Goal: Information Seeking & Learning: Learn about a topic

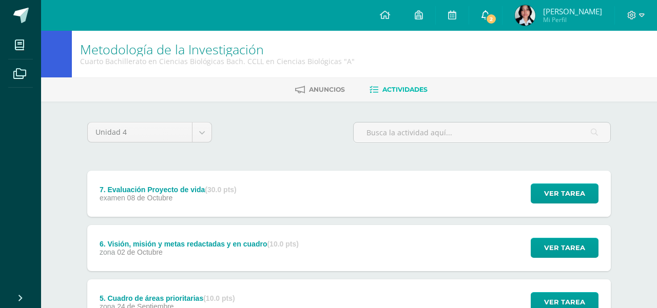
click at [497, 20] on span "2" at bounding box center [491, 18] width 11 height 11
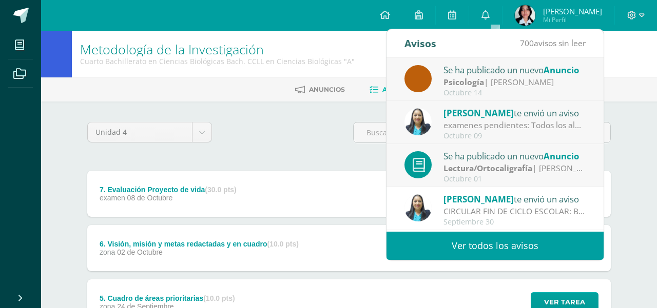
click at [521, 78] on div "Psicología | Ingrid Velásquez" at bounding box center [514, 82] width 143 height 12
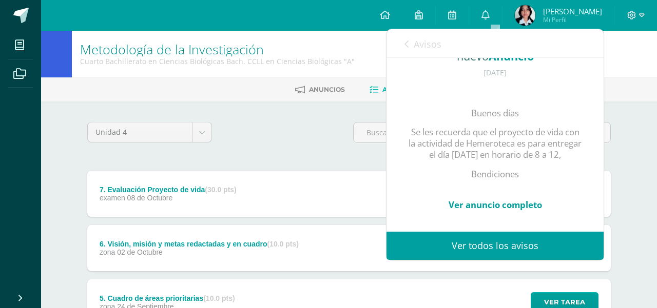
scroll to position [134, 0]
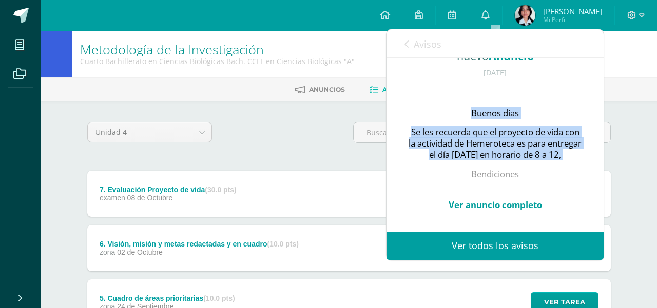
drag, startPoint x: 471, startPoint y: 81, endPoint x: 532, endPoint y: 149, distance: 91.6
click at [532, 149] on div "Buenos días Se les recuerda que el proyecto de vida con la actividad de Hemerot…" at bounding box center [495, 153] width 176 height 137
copy div "Buenos días Se les recuerda que el proyecto de vida con la actividad de Hemerot…"
click at [521, 199] on link "Ver anuncio completo" at bounding box center [495, 205] width 93 height 12
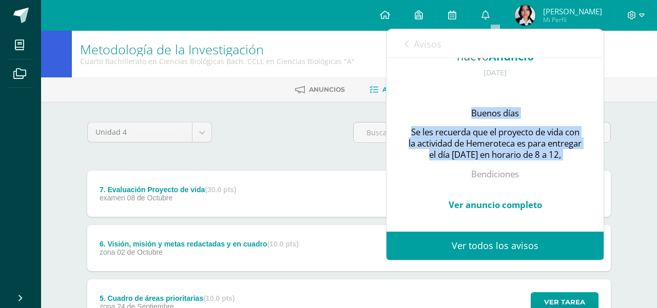
click at [407, 39] on link "Avisos" at bounding box center [422, 43] width 37 height 29
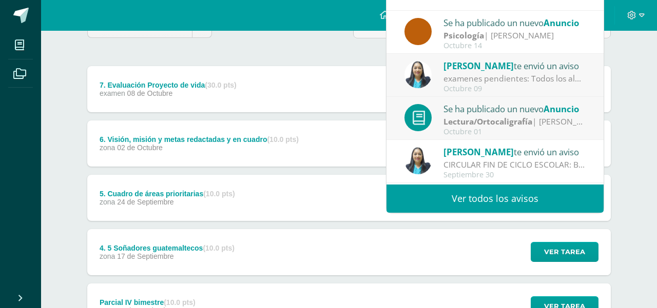
scroll to position [102, 0]
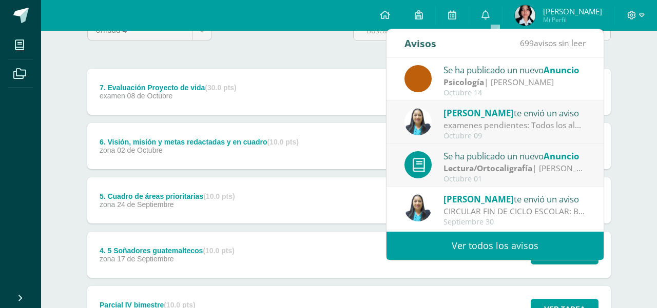
click at [447, 173] on strong "Lectura/Ortocaligrafía" at bounding box center [487, 168] width 89 height 11
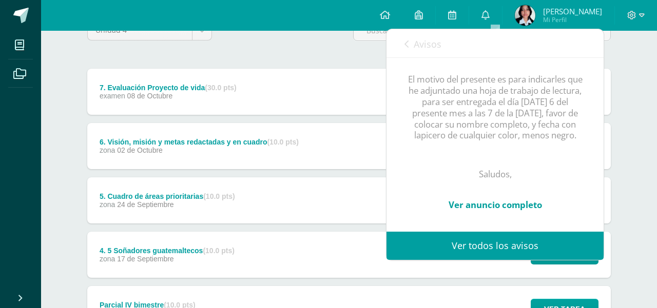
scroll to position [218, 0]
click at [415, 48] on span "Avisos" at bounding box center [428, 44] width 28 height 12
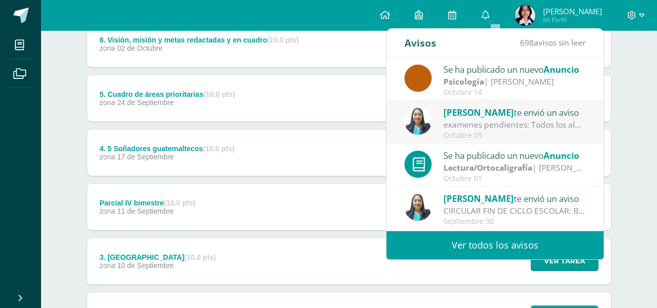
scroll to position [161, 0]
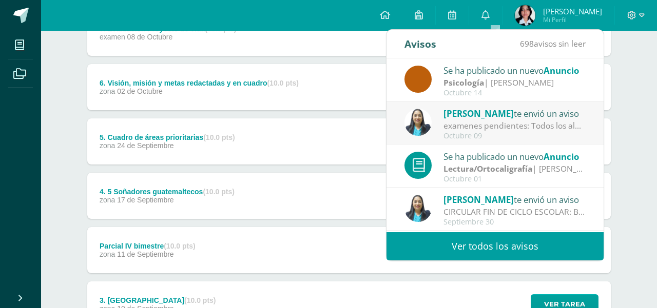
click at [137, 151] on div "5. Cuadro de áreas prioritarias (10.0 pts) zona [DATE]" at bounding box center [167, 142] width 160 height 46
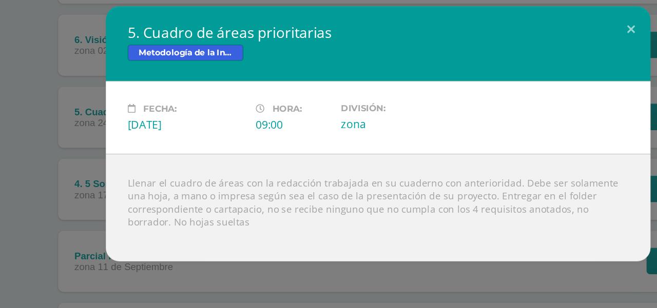
click at [176, 216] on div "Llenar el cuadro de áreas con la redacción trabajada en su cuaderno con anterio…" at bounding box center [328, 209] width 411 height 81
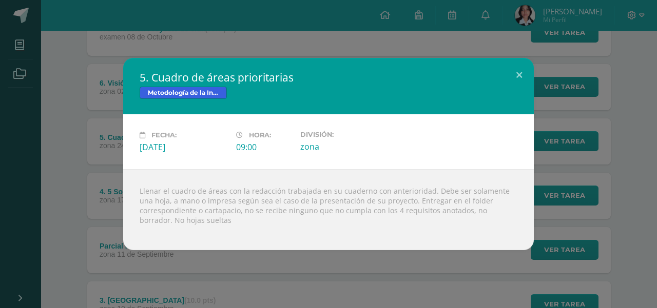
click at [64, 181] on div "5. Cuadro de áreas prioritarias Metodología de la Investigación Fecha: [DATE] H…" at bounding box center [328, 154] width 649 height 192
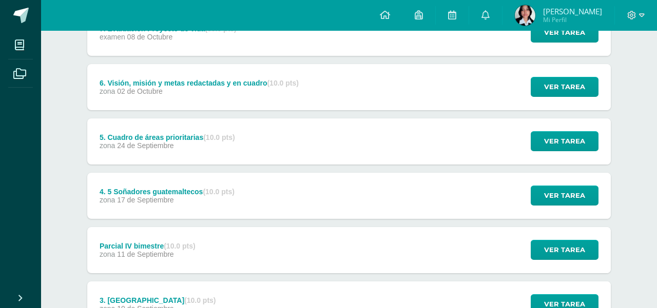
click at [153, 145] on span "24 de Septiembre" at bounding box center [145, 146] width 57 height 8
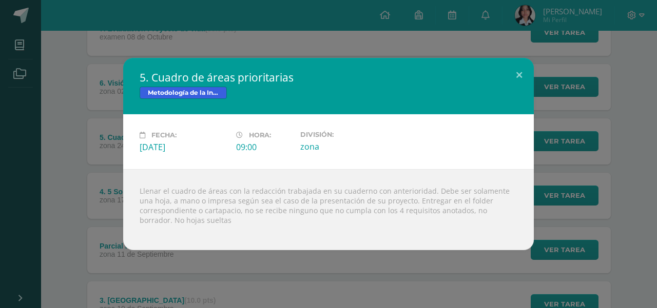
click at [37, 191] on div "5. Cuadro de áreas prioritarias Metodología de la Investigación Fecha: [DATE] H…" at bounding box center [328, 154] width 649 height 192
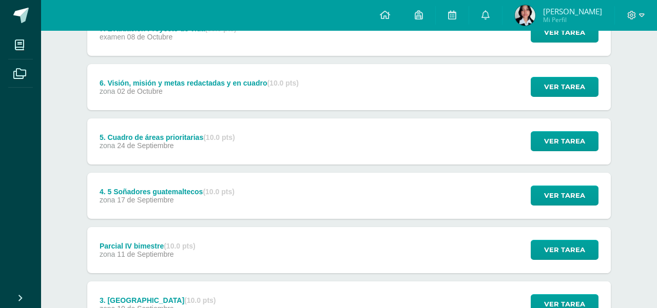
click at [160, 196] on span "17 de Septiembre" at bounding box center [145, 200] width 57 height 8
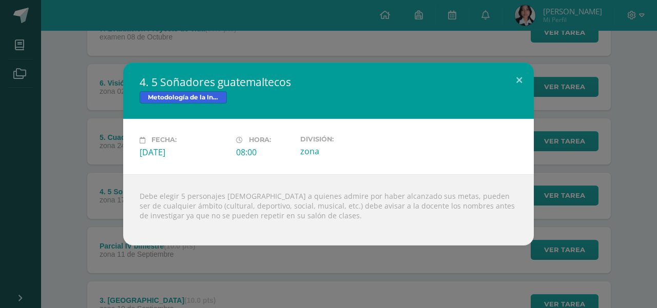
click at [93, 201] on div "4. 5 Soñadores guatemaltecos Metodología de la Investigación Fecha: Miércoles 1…" at bounding box center [328, 154] width 649 height 183
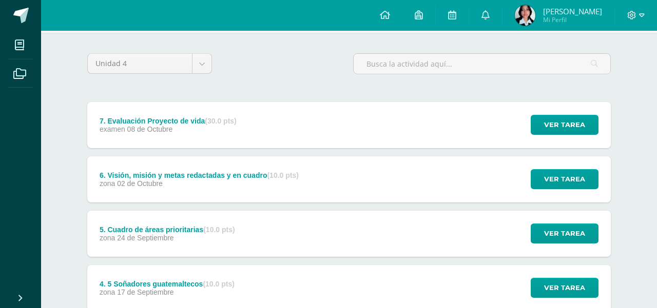
scroll to position [45, 0]
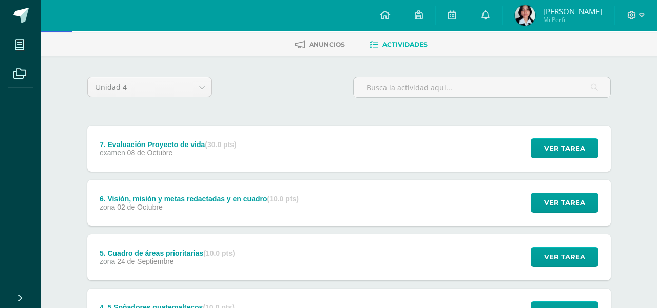
click at [343, 151] on div "7. Evaluación Proyecto de vida (30.0 pts) examen 08 de Octubre Ver tarea 7. Eva…" at bounding box center [349, 149] width 524 height 46
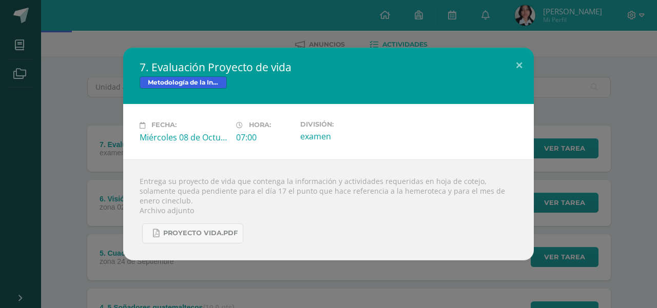
click at [222, 268] on div "7. Evaluación Proyecto de vida Metodología de la Investigación Fecha: Miércoles…" at bounding box center [328, 154] width 657 height 308
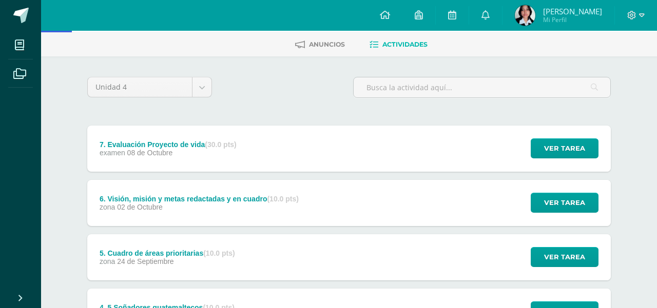
click at [209, 209] on div "zona 02 de Octubre" at bounding box center [199, 207] width 199 height 8
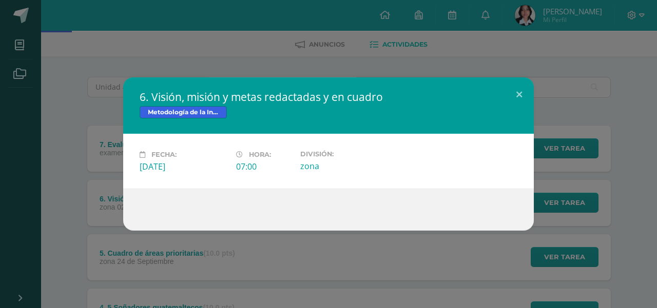
click at [169, 273] on div "6. Visión, misión y metas redactadas y en cuadro Metodología de la Investigació…" at bounding box center [328, 154] width 657 height 308
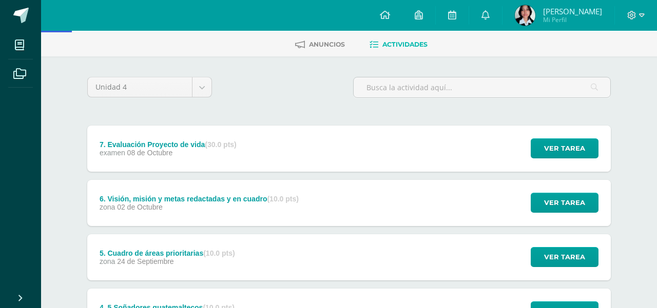
click at [182, 265] on div "5. Cuadro de áreas prioritarias (10.0 pts) zona [DATE]" at bounding box center [167, 258] width 160 height 46
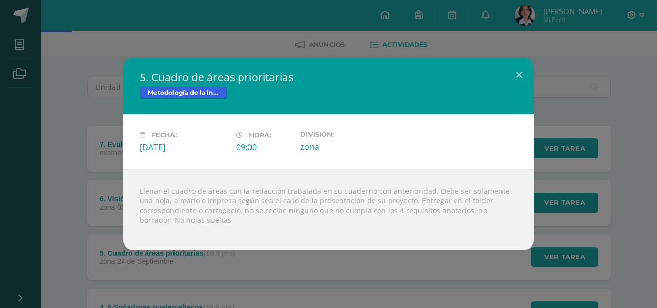
click at [188, 274] on div "5. Cuadro de áreas prioritarias Metodología de la Investigación Fecha: [DATE] H…" at bounding box center [328, 154] width 657 height 308
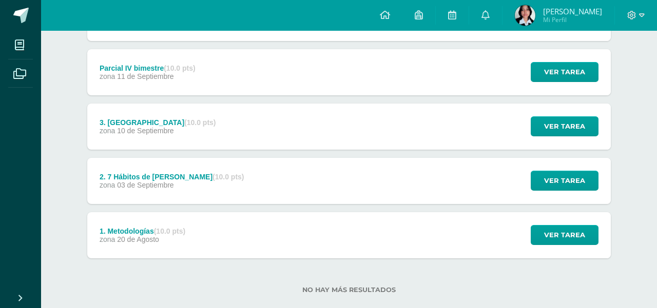
scroll to position [357, 0]
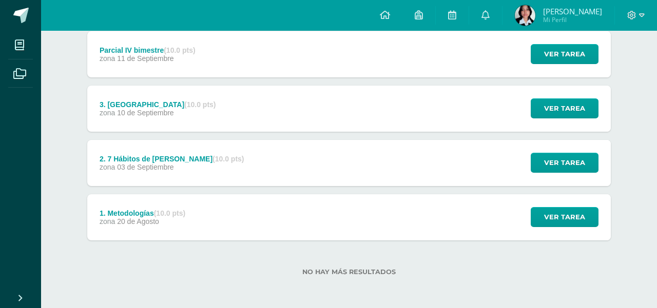
click at [318, 214] on div "1. Metodologías (10.0 pts) zona 20 de Agosto Ver tarea 1. Metodologías Metodolo…" at bounding box center [349, 218] width 524 height 46
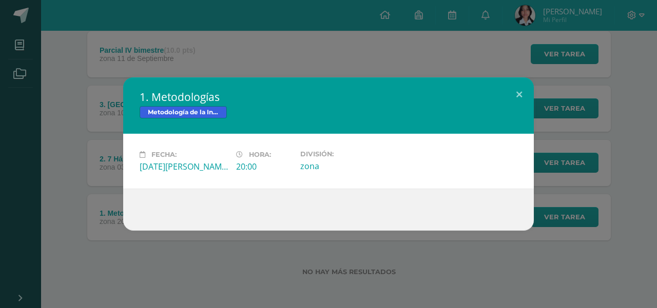
click at [306, 264] on div "1. Metodologías Metodología de la Investigación Fecha: [DATE][PERSON_NAME] Hora…" at bounding box center [328, 154] width 657 height 308
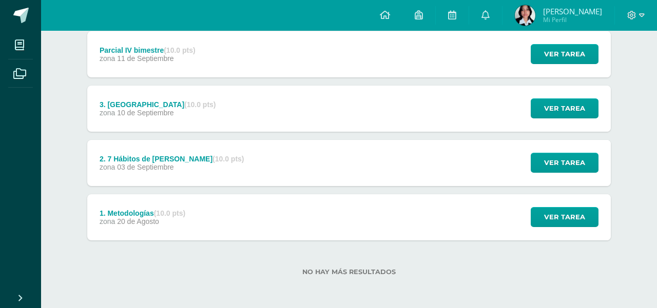
click at [578, 12] on span "[PERSON_NAME]" at bounding box center [572, 11] width 59 height 10
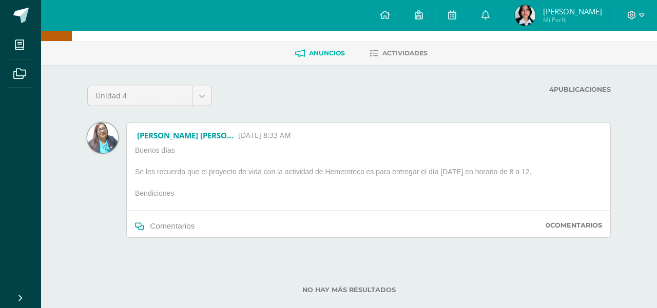
scroll to position [55, 0]
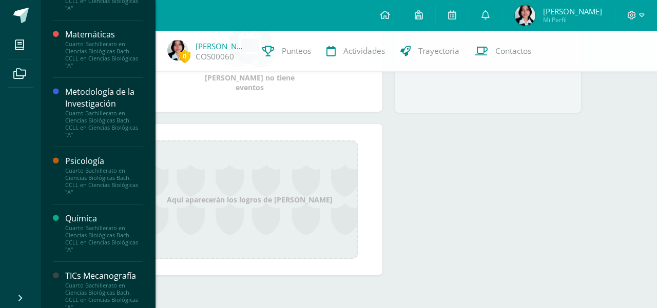
scroll to position [722, 0]
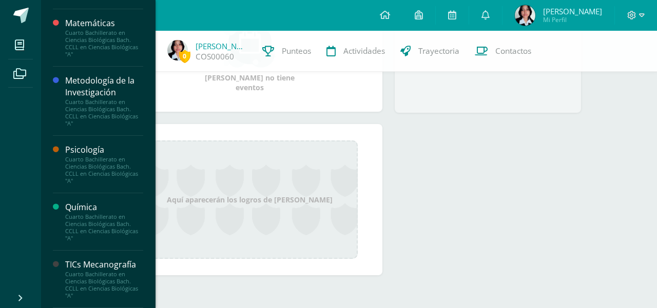
click at [93, 90] on div "Metodología de la Investigación" at bounding box center [104, 87] width 78 height 24
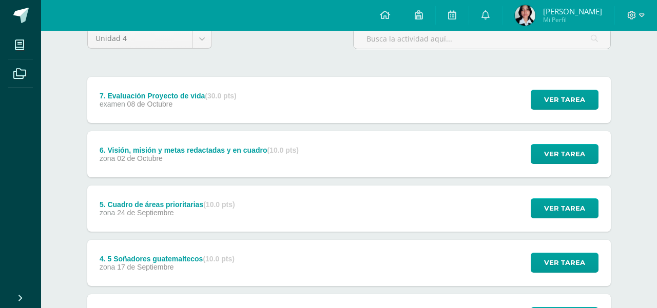
scroll to position [97, 0]
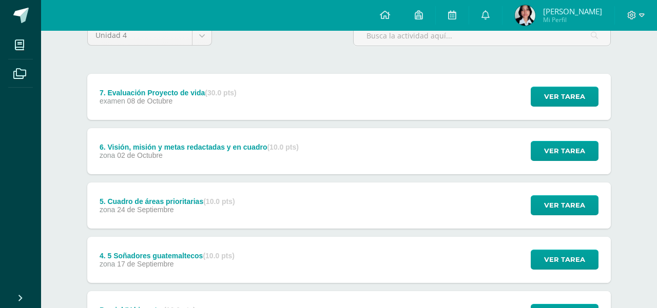
click at [254, 160] on div "6. Visión, misión y metas redactadas y en cuadro (10.0 pts) zona [DATE]" at bounding box center [199, 151] width 224 height 46
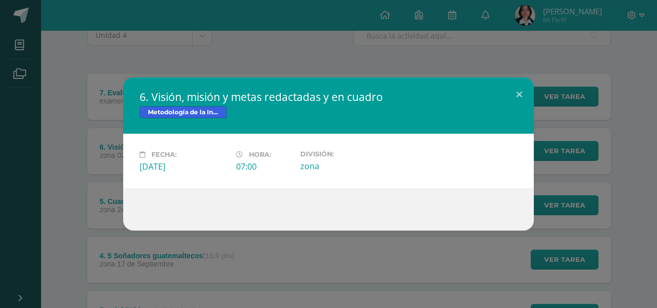
click at [108, 211] on div "6. Visión, misión y metas redactadas y en cuadro Metodología de la Investigació…" at bounding box center [328, 154] width 649 height 153
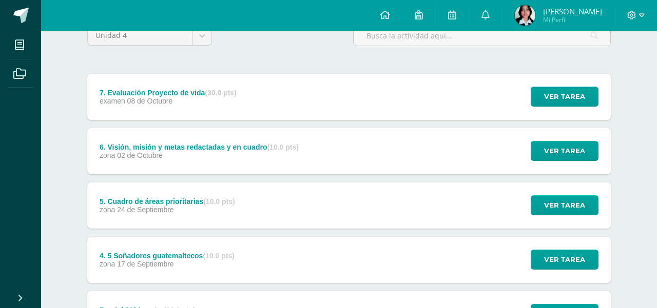
click at [199, 226] on div "5. Cuadro de áreas prioritarias (10.0 pts) zona [DATE]" at bounding box center [167, 206] width 160 height 46
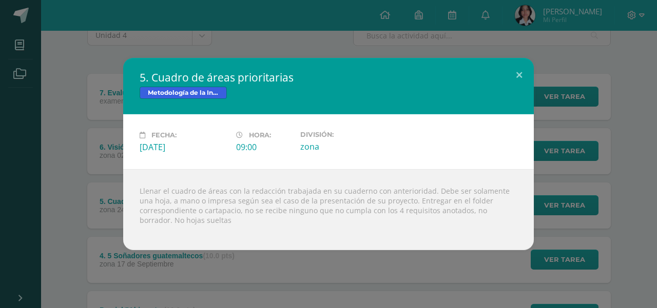
click at [233, 266] on div "5. Cuadro de áreas prioritarias Metodología de la Investigación Fecha: [DATE] H…" at bounding box center [328, 154] width 657 height 308
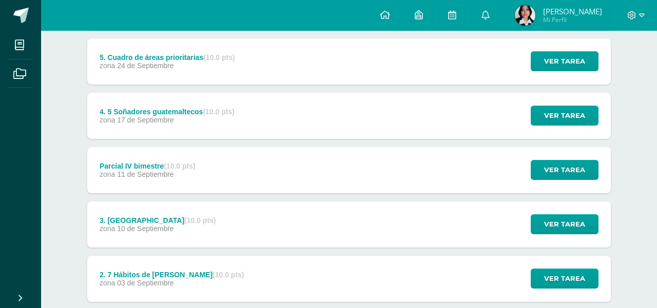
scroll to position [357, 0]
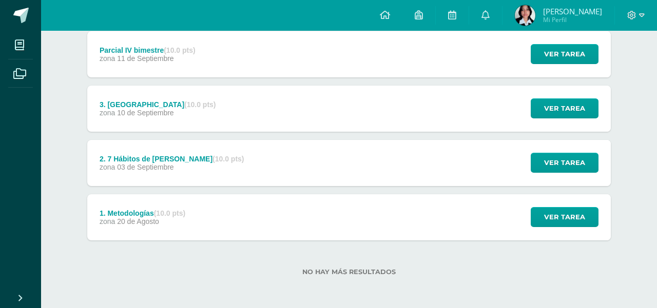
click at [170, 209] on strong "(10.0 pts)" at bounding box center [169, 213] width 31 height 8
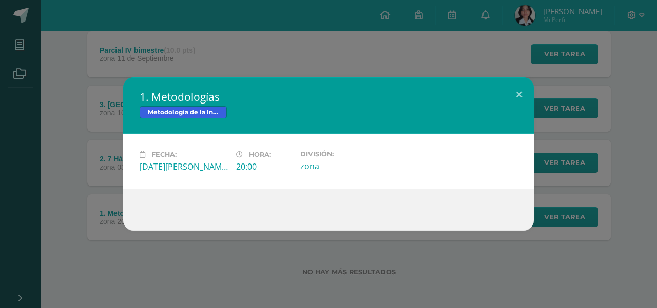
click at [138, 231] on div "1. Metodologías Metodología de la Investigación Fecha: [DATE][PERSON_NAME] Hora…" at bounding box center [328, 154] width 657 height 308
